Goal: Task Accomplishment & Management: Manage account settings

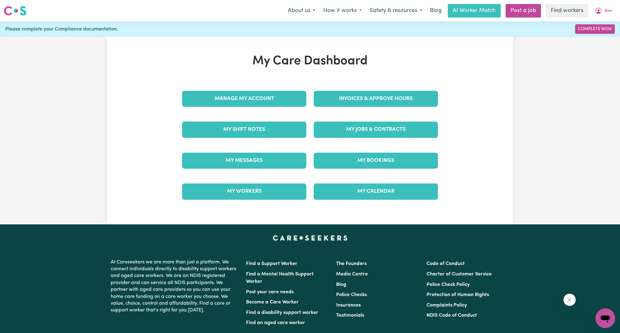
click at [363, 88] on div "Invoices & Approve Hours" at bounding box center [376, 98] width 132 height 31
click at [359, 107] on div "Invoices & Approve Hours" at bounding box center [376, 98] width 132 height 31
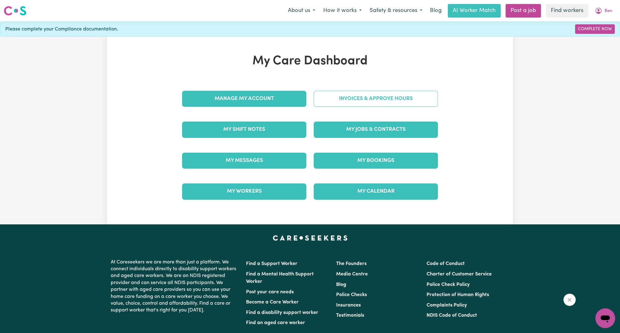
click at [363, 104] on link "Invoices & Approve Hours" at bounding box center [376, 99] width 124 height 16
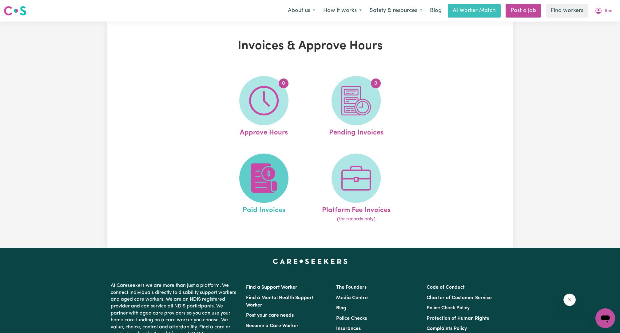
click at [268, 161] on span at bounding box center [263, 178] width 49 height 49
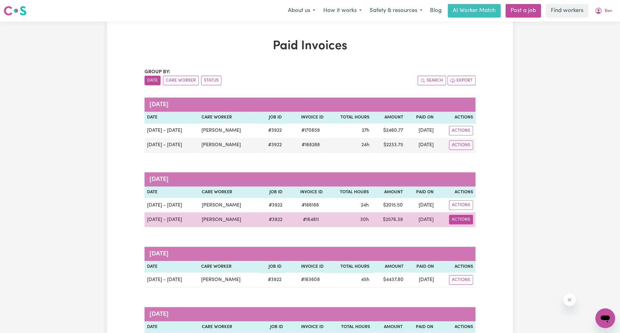
click at [459, 135] on button "Actions" at bounding box center [461, 131] width 24 height 10
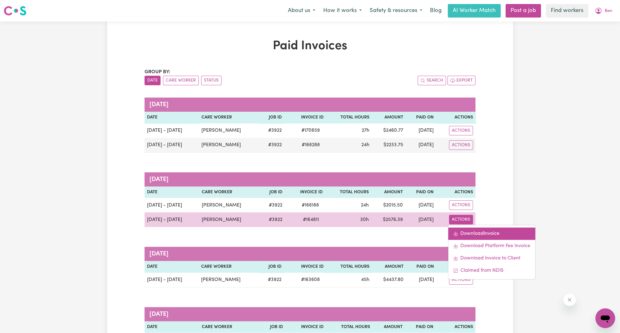
click at [466, 229] on link "Download Invoice" at bounding box center [491, 234] width 87 height 12
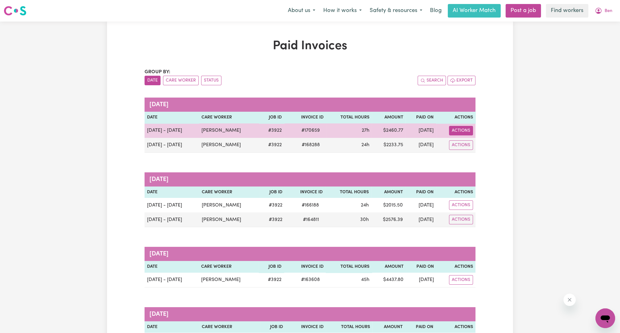
click at [451, 128] on button "Actions" at bounding box center [461, 131] width 24 height 10
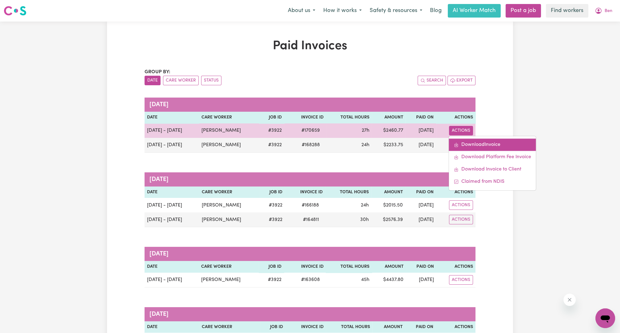
click at [464, 140] on link "Download Invoice" at bounding box center [492, 144] width 87 height 12
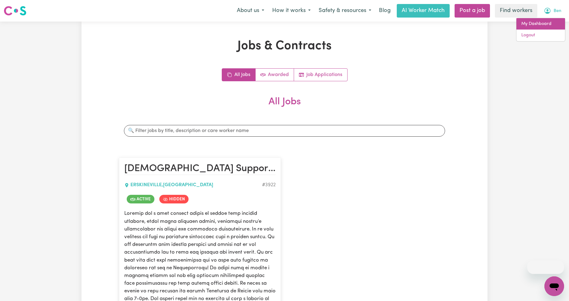
click at [545, 24] on link "My Dashboard" at bounding box center [541, 24] width 49 height 12
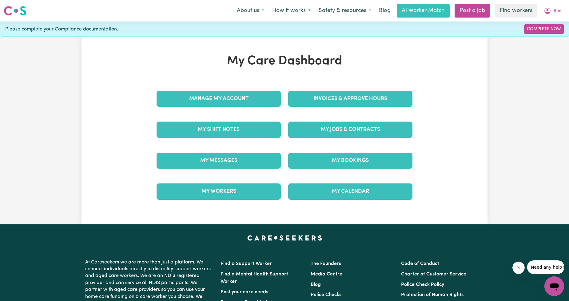
click at [360, 89] on div "Invoices & Approve Hours" at bounding box center [351, 98] width 132 height 31
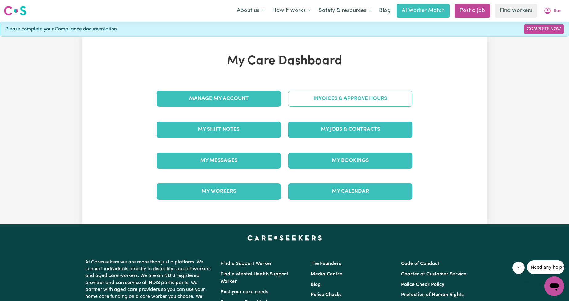
click at [356, 93] on link "Invoices & Approve Hours" at bounding box center [350, 99] width 124 height 16
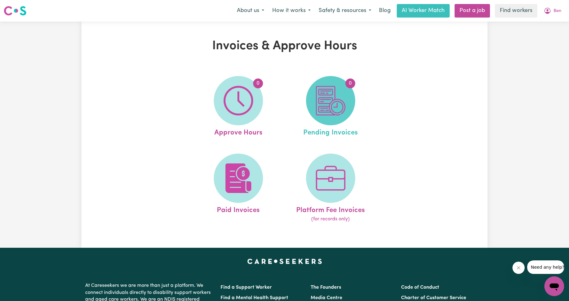
click at [324, 115] on img at bounding box center [331, 101] width 30 height 30
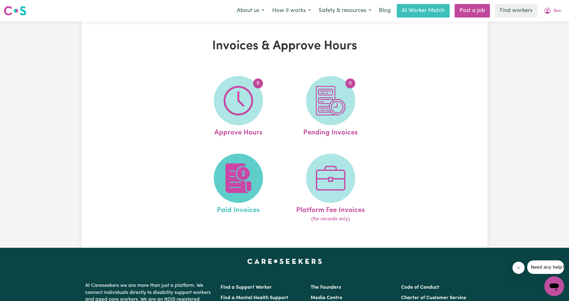
click at [217, 169] on span at bounding box center [238, 178] width 49 height 49
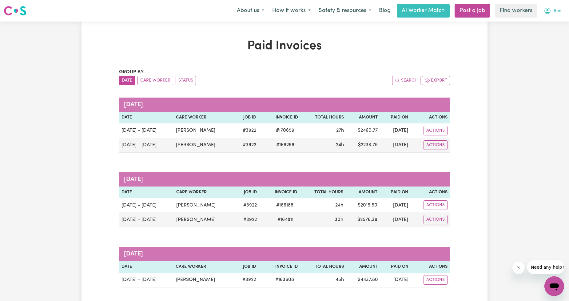
click at [554, 11] on span "Ben" at bounding box center [558, 11] width 8 height 7
click at [550, 22] on link "My Dashboard" at bounding box center [541, 24] width 49 height 12
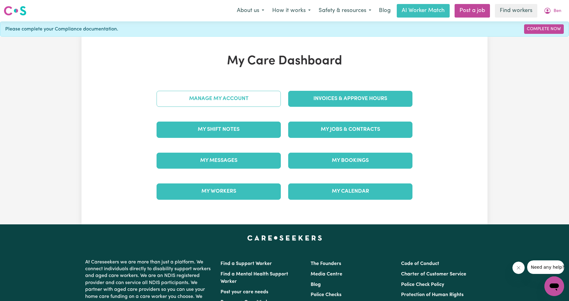
click at [254, 101] on link "Manage My Account" at bounding box center [219, 99] width 124 height 16
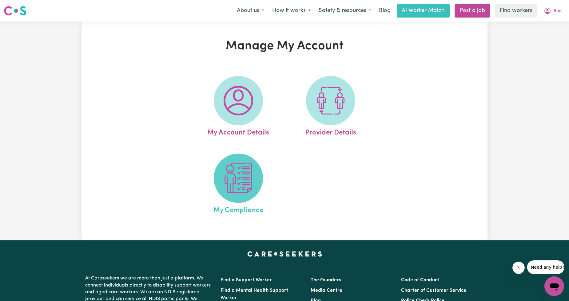
click at [227, 189] on img at bounding box center [239, 178] width 30 height 30
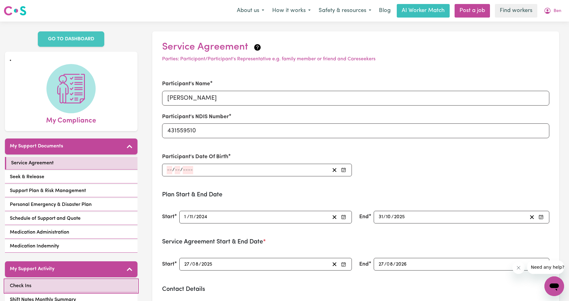
click at [53, 282] on link "Check Ins" at bounding box center [71, 286] width 133 height 13
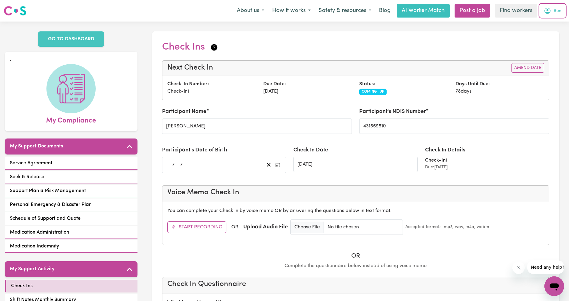
click at [547, 16] on button "Ben" at bounding box center [553, 10] width 26 height 13
click at [553, 30] on link "Logout" at bounding box center [541, 36] width 49 height 12
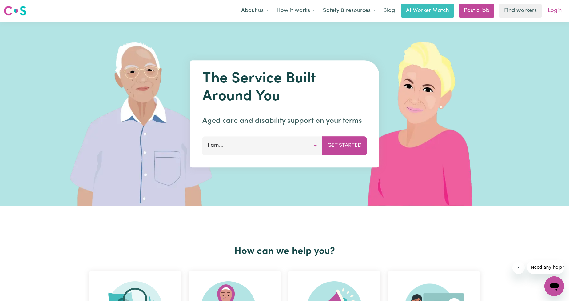
click at [557, 15] on link "Login" at bounding box center [554, 11] width 21 height 14
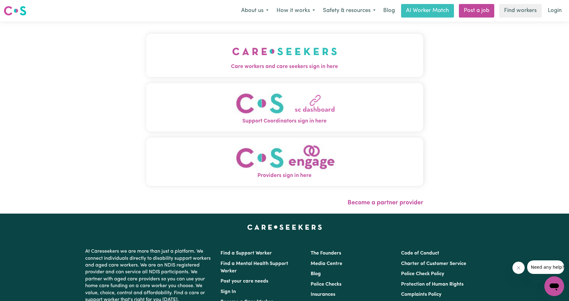
click at [367, 50] on button "Care workers and care seekers sign in here" at bounding box center [284, 55] width 277 height 43
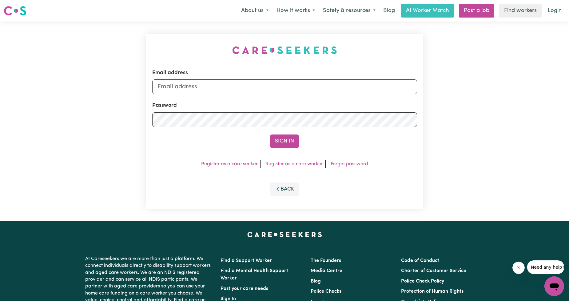
click at [280, 96] on form "Email address Password Sign In" at bounding box center [284, 108] width 265 height 79
click at [273, 92] on input "Email address" at bounding box center [284, 86] width 265 height 15
drag, startPoint x: 189, startPoint y: 90, endPoint x: 430, endPoint y: 100, distance: 240.6
click at [429, 100] on div "Email address superuser~ethan@careseekers.com.au Password Sign In Register as a…" at bounding box center [284, 121] width 569 height 199
type input "superuser~judynpaulsumner@live.com.au"
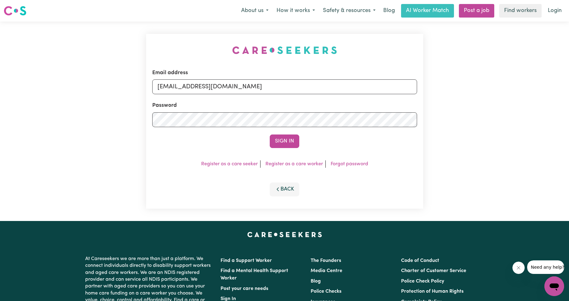
click at [282, 142] on button "Sign In" at bounding box center [285, 141] width 30 height 14
